Goal: Task Accomplishment & Management: Manage account settings

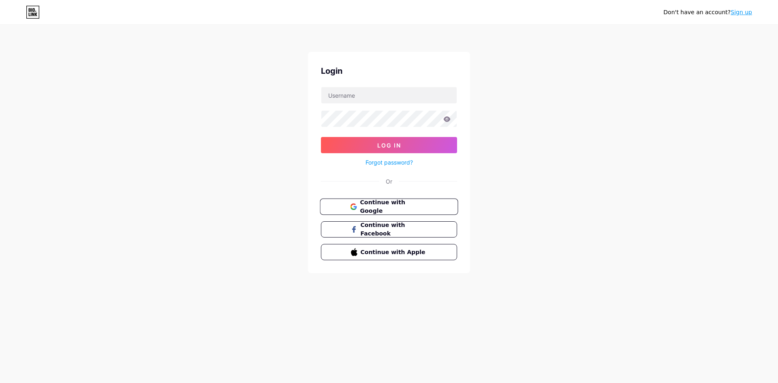
click at [391, 205] on span "Continue with Google" at bounding box center [394, 206] width 68 height 17
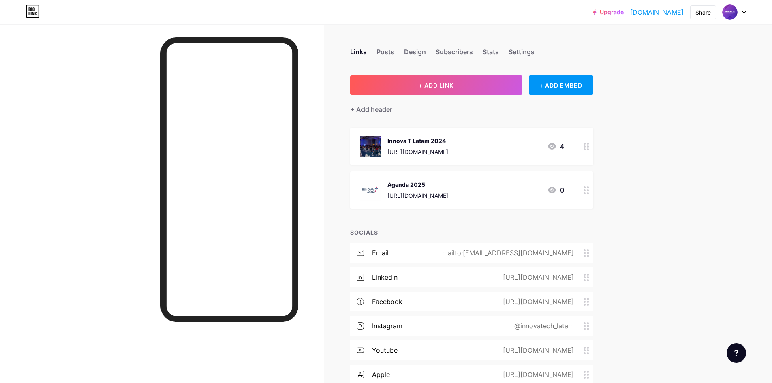
click at [399, 193] on div "[URL][DOMAIN_NAME]" at bounding box center [417, 195] width 61 height 9
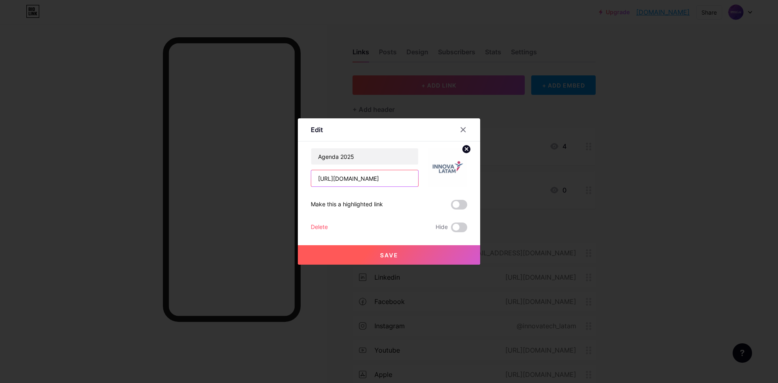
scroll to position [0, 395]
drag, startPoint x: 316, startPoint y: 179, endPoint x: 466, endPoint y: 181, distance: 149.5
click at [466, 181] on div "Agenda 2025 [URL][DOMAIN_NAME]" at bounding box center [389, 167] width 156 height 39
paste input "zRHABjnU/lAvbakK7sAVgWLFqTlLX2w/edit?utm_content=DAGzRHABjnU"
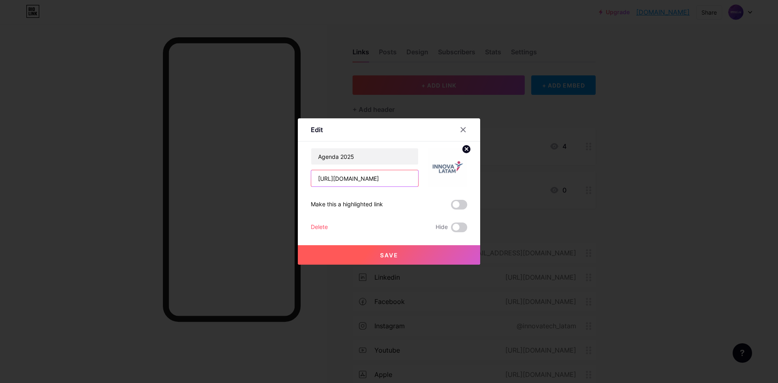
type input "[URL][DOMAIN_NAME]"
click at [423, 252] on button "Save" at bounding box center [389, 254] width 182 height 19
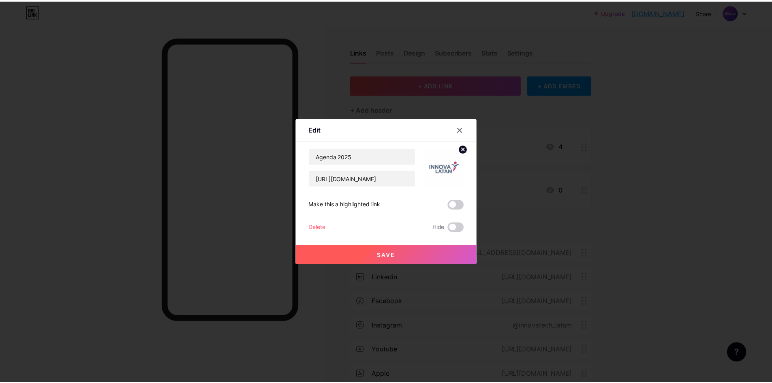
scroll to position [0, 0]
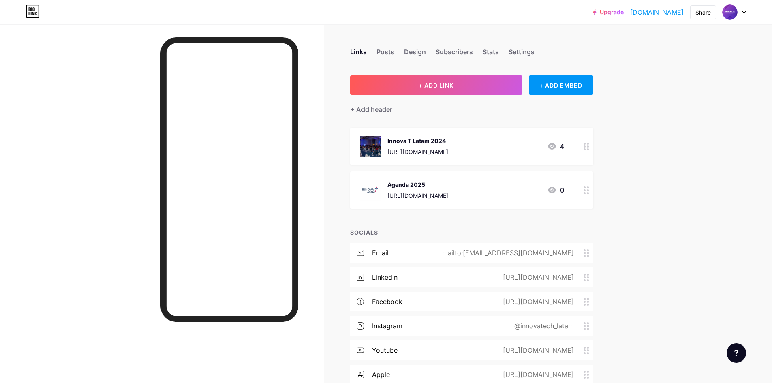
click at [373, 189] on img at bounding box center [370, 189] width 21 height 21
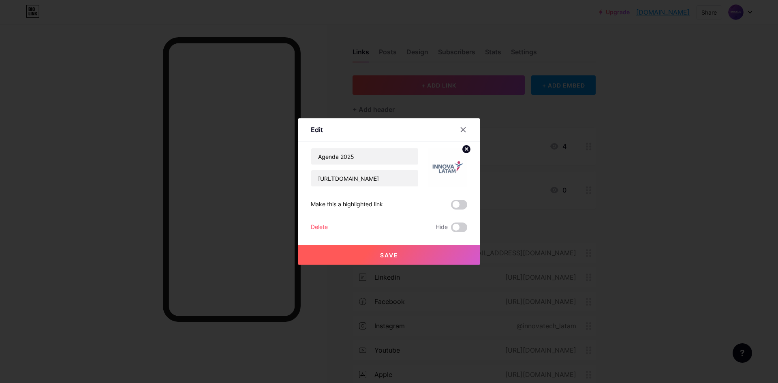
click at [454, 172] on img at bounding box center [447, 167] width 39 height 39
click at [437, 169] on img at bounding box center [447, 167] width 39 height 39
click at [464, 150] on circle at bounding box center [466, 149] width 9 height 9
click at [456, 164] on div "Picture" at bounding box center [447, 167] width 39 height 39
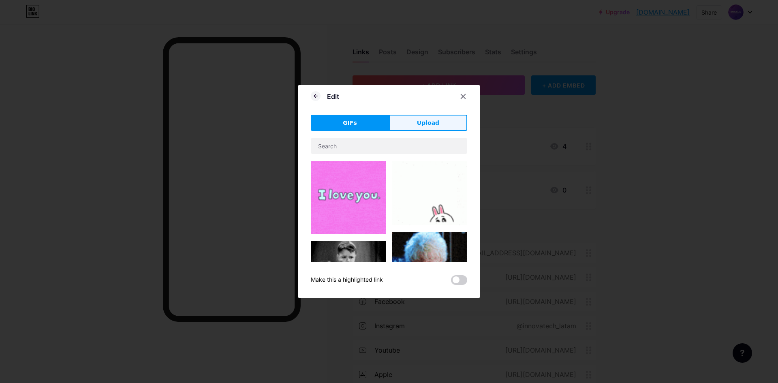
click at [418, 124] on button "Upload" at bounding box center [428, 123] width 78 height 16
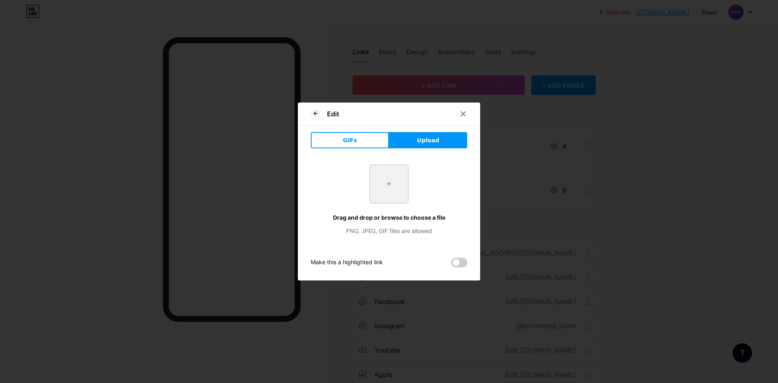
click at [372, 196] on input "file" at bounding box center [389, 184] width 38 height 38
type input "C:\fakepath\icono-innovat-latam.png"
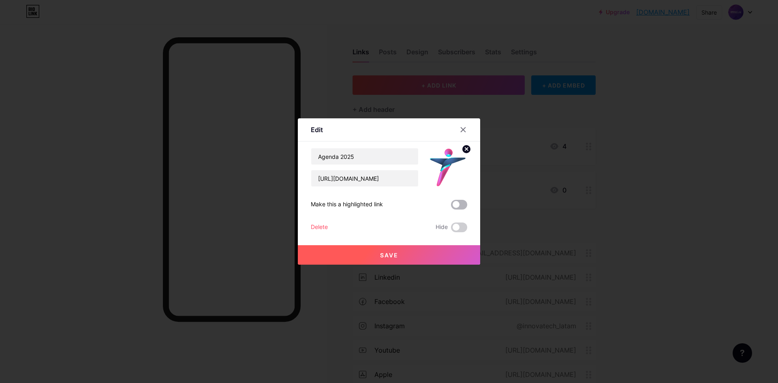
click at [465, 203] on span at bounding box center [459, 205] width 16 height 10
click at [451, 207] on input "checkbox" at bounding box center [451, 207] width 0 height 0
click at [440, 255] on button "Save" at bounding box center [389, 254] width 182 height 19
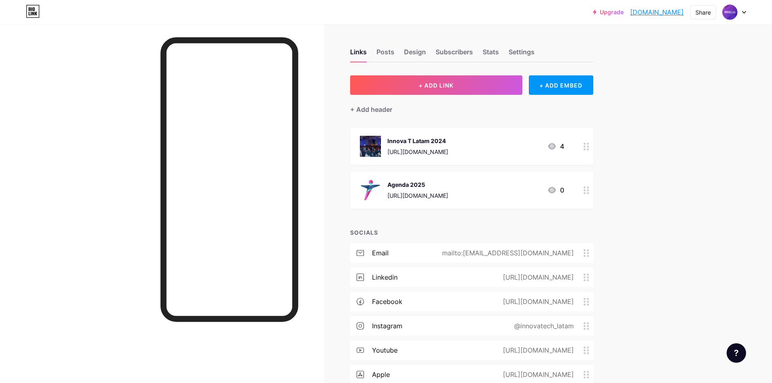
click at [585, 145] on div at bounding box center [586, 146] width 14 height 37
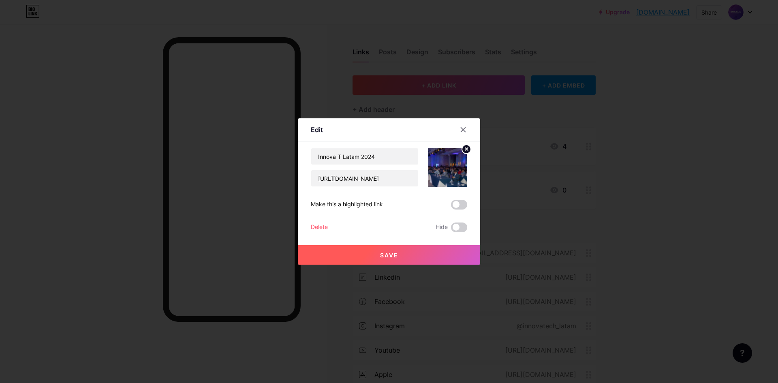
click at [465, 205] on span at bounding box center [459, 205] width 16 height 10
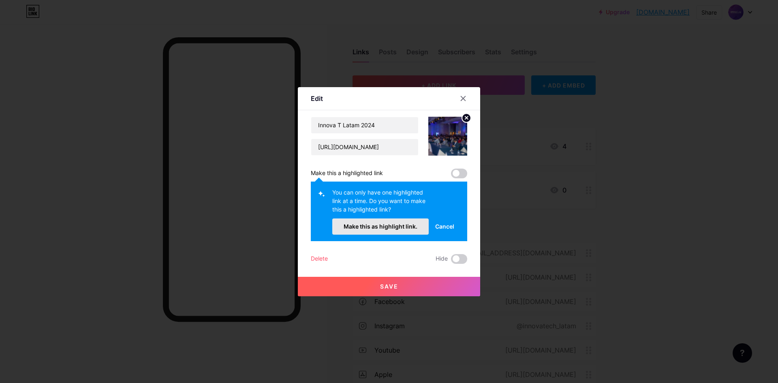
click at [416, 224] on span "Make this as highlight link." at bounding box center [380, 226] width 74 height 7
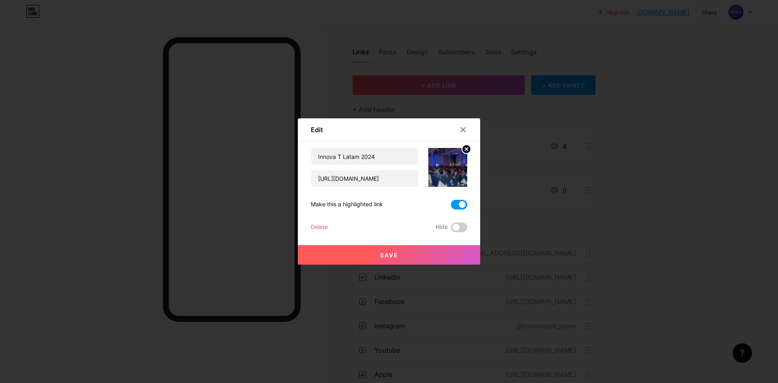
click at [432, 256] on button "Save" at bounding box center [389, 254] width 182 height 19
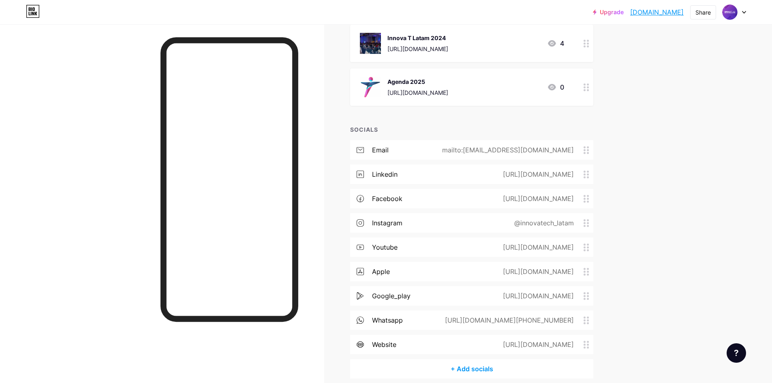
scroll to position [98, 0]
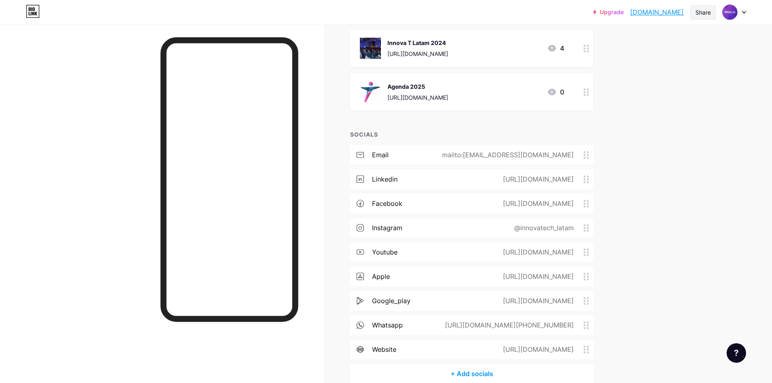
click at [697, 15] on div "Share" at bounding box center [702, 12] width 15 height 9
click at [672, 39] on div "Copy link" at bounding box center [655, 41] width 121 height 19
